Goal: Transaction & Acquisition: Purchase product/service

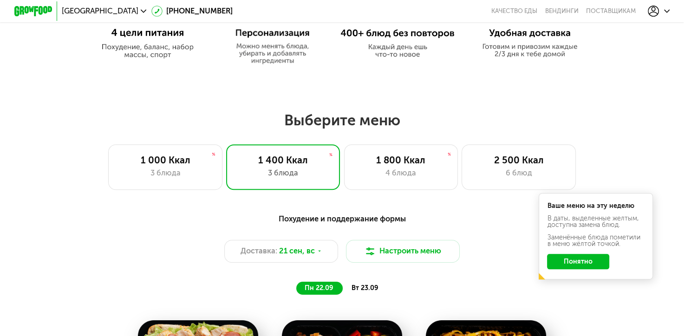
scroll to position [511, 0]
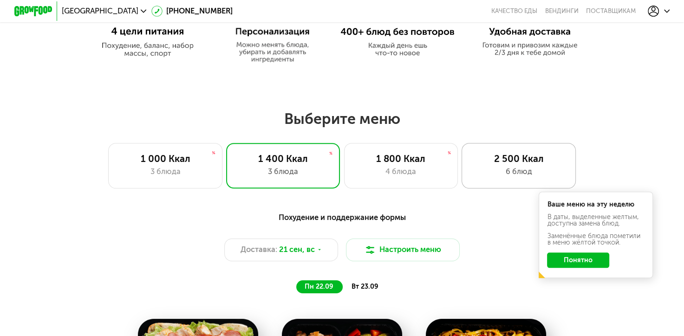
click at [515, 163] on div "2 500 Ккал" at bounding box center [519, 159] width 94 height 12
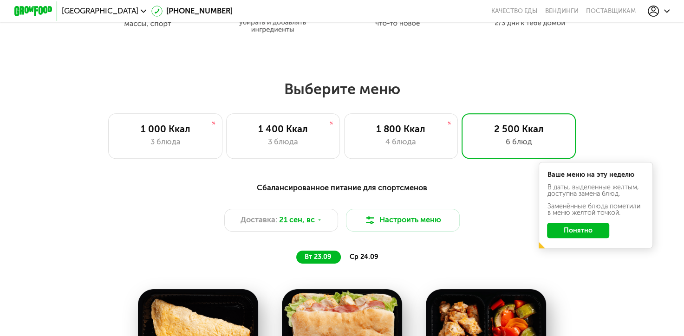
scroll to position [557, 0]
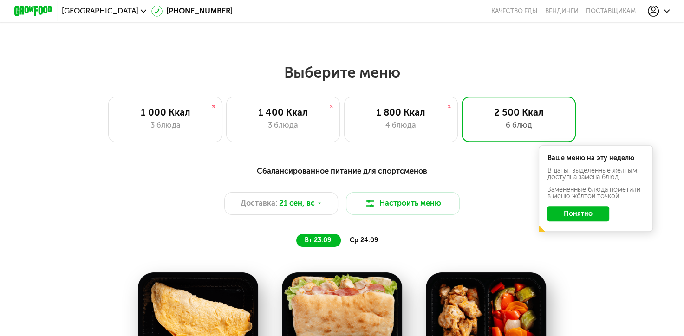
click at [592, 217] on button "Понятно" at bounding box center [578, 213] width 62 height 15
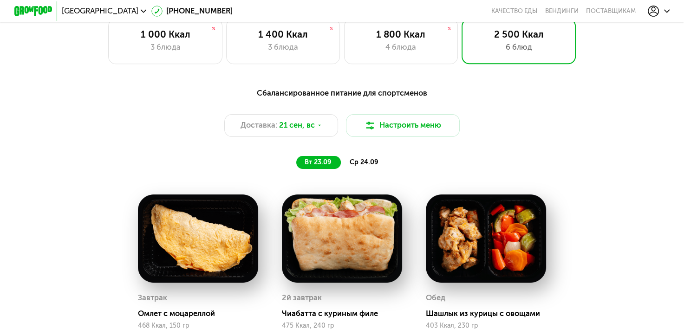
scroll to position [697, 0]
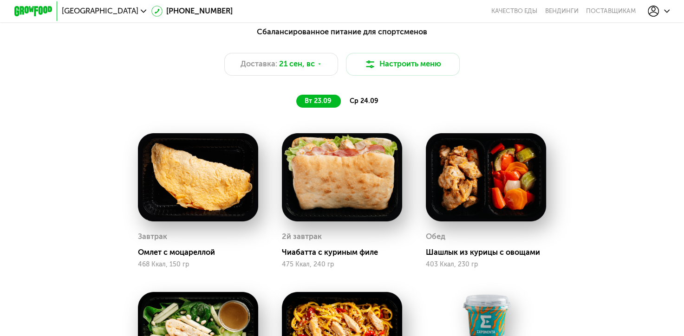
click at [363, 103] on span "ср 24.09" at bounding box center [364, 101] width 29 height 8
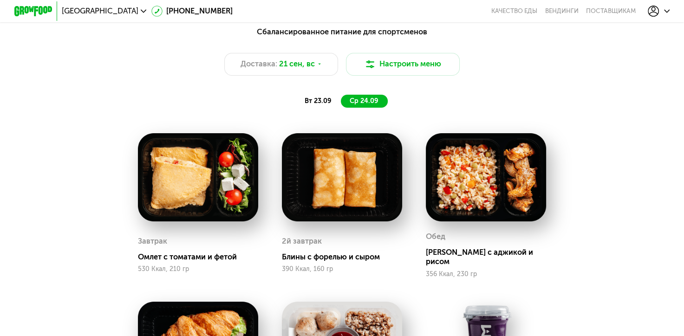
click at [327, 108] on div "вт 23.09" at bounding box center [318, 101] width 45 height 13
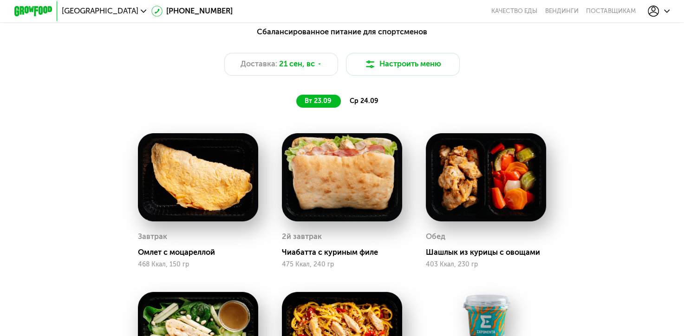
click at [377, 108] on div "ср 24.09" at bounding box center [364, 101] width 47 height 13
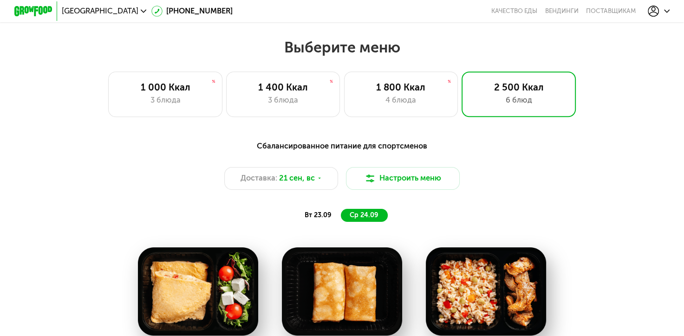
scroll to position [511, 0]
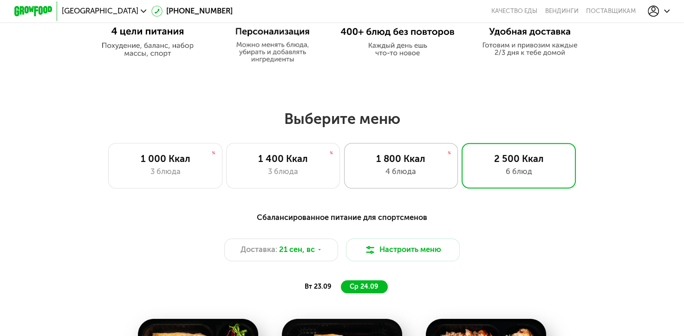
click at [411, 174] on div "4 блюда" at bounding box center [401, 172] width 94 height 12
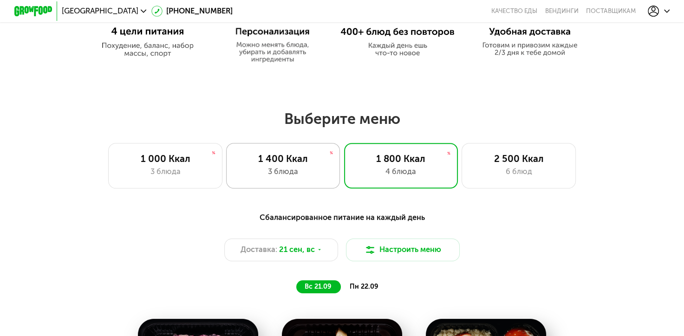
click at [277, 163] on div "1 400 Ккал" at bounding box center [283, 159] width 94 height 12
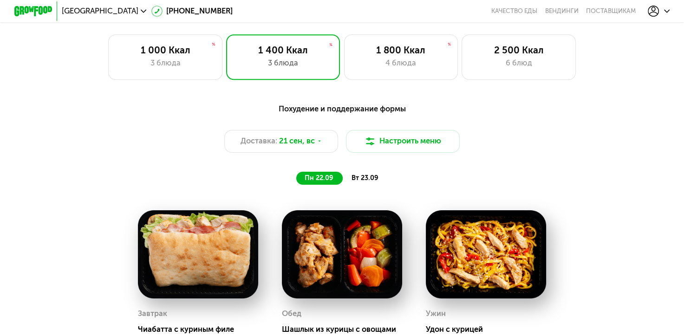
scroll to position [604, 0]
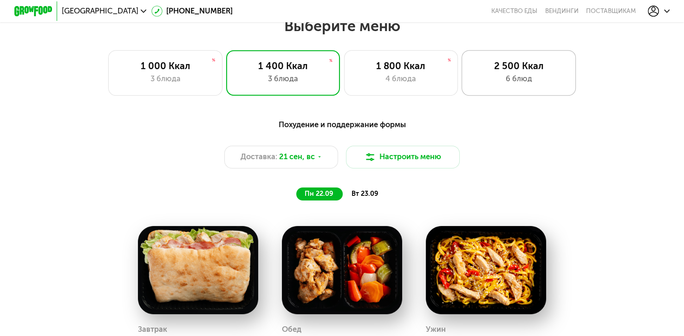
click at [520, 71] on div "2 500 Ккал" at bounding box center [519, 66] width 94 height 12
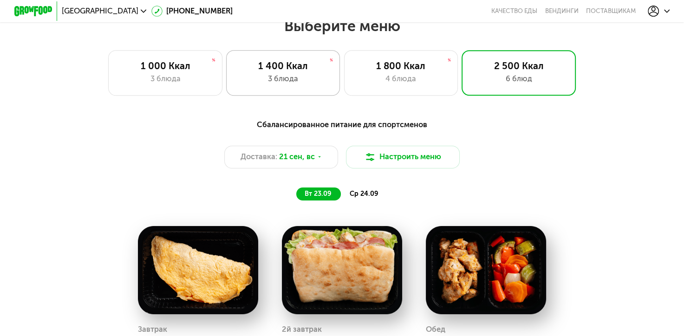
click at [290, 72] on div "1 400 Ккал" at bounding box center [283, 66] width 94 height 12
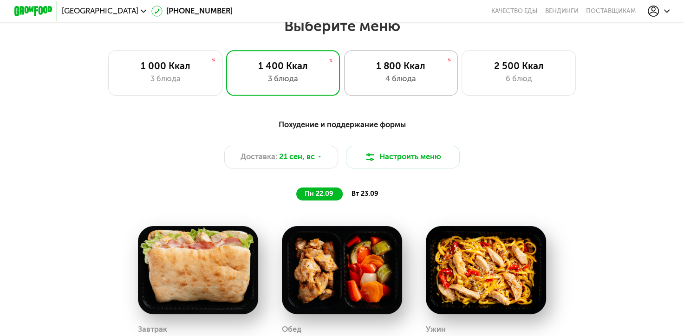
click at [384, 84] on div "4 блюда" at bounding box center [401, 79] width 94 height 12
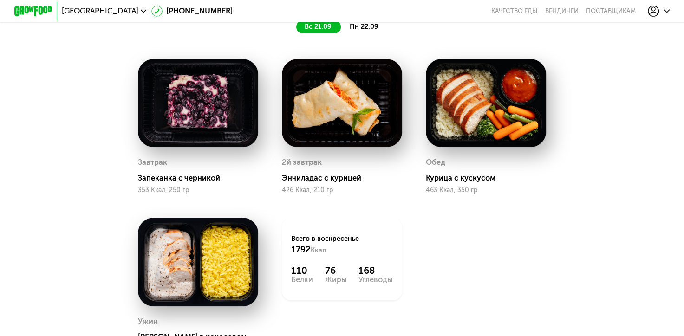
scroll to position [650, 0]
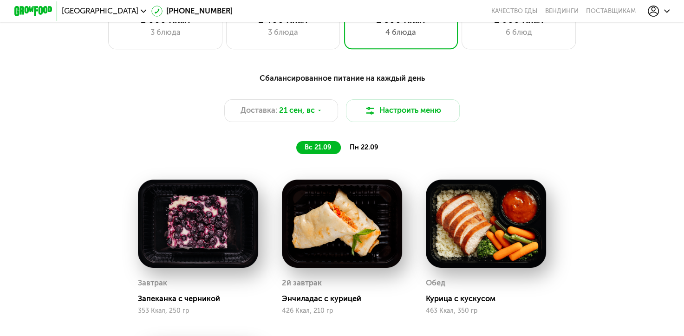
click at [375, 150] on span "пн 22.09" at bounding box center [364, 147] width 29 height 8
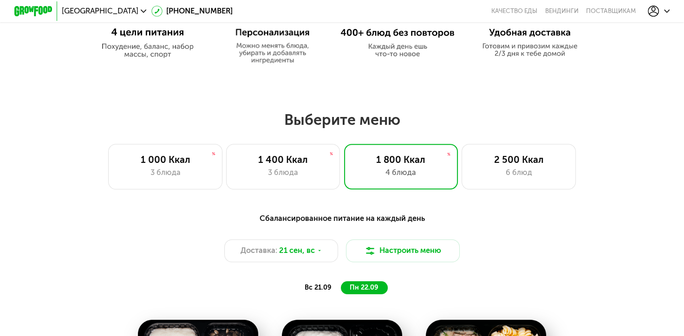
scroll to position [511, 0]
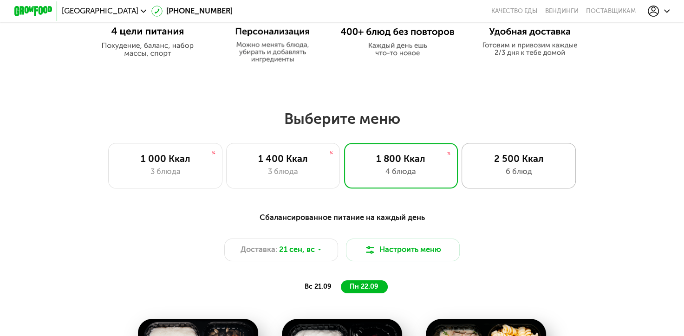
click at [518, 176] on div "6 блюд" at bounding box center [519, 172] width 94 height 12
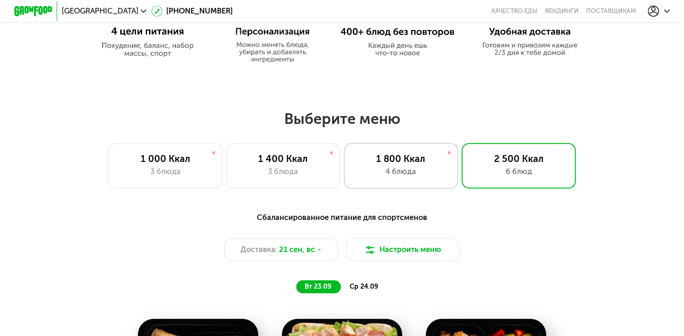
click at [371, 169] on div "1 800 Ккал 4 блюда" at bounding box center [401, 166] width 114 height 46
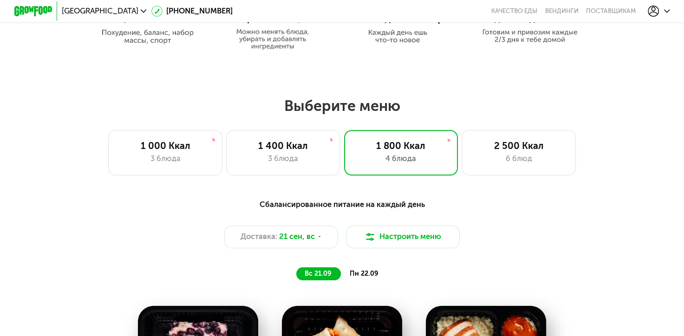
scroll to position [464, 0]
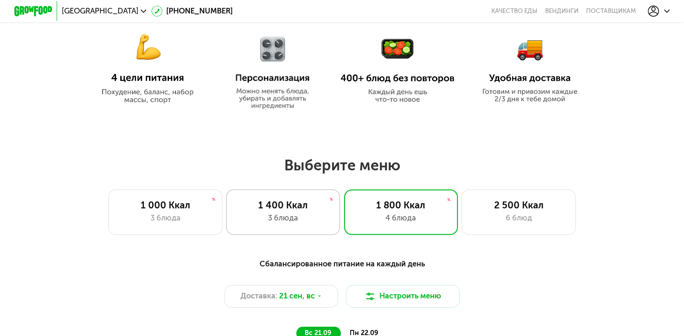
click at [285, 219] on div "3 блюда" at bounding box center [283, 219] width 94 height 12
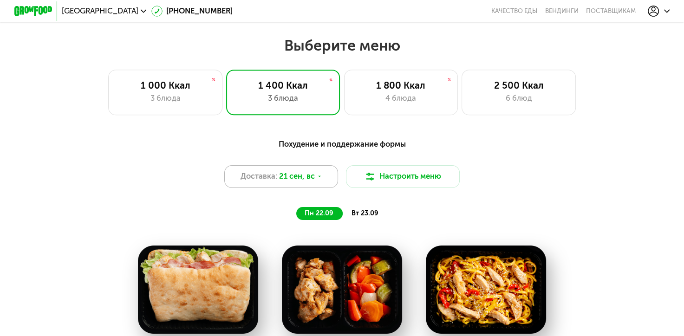
scroll to position [557, 0]
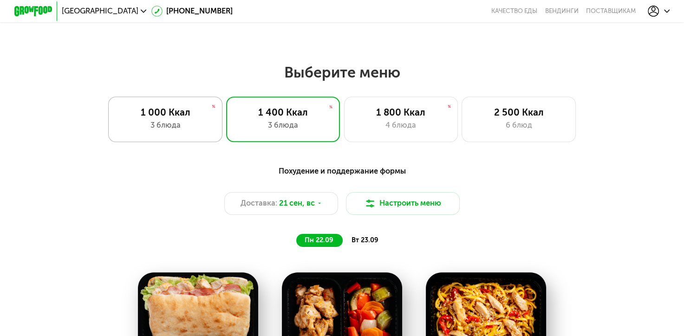
click at [168, 118] on div "1 000 Ккал" at bounding box center [165, 113] width 94 height 12
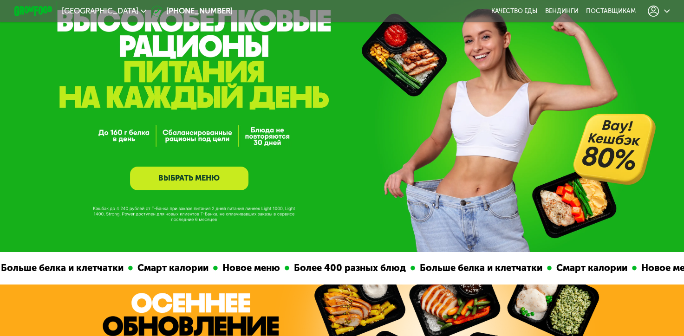
scroll to position [46, 0]
